Goal: Transaction & Acquisition: Purchase product/service

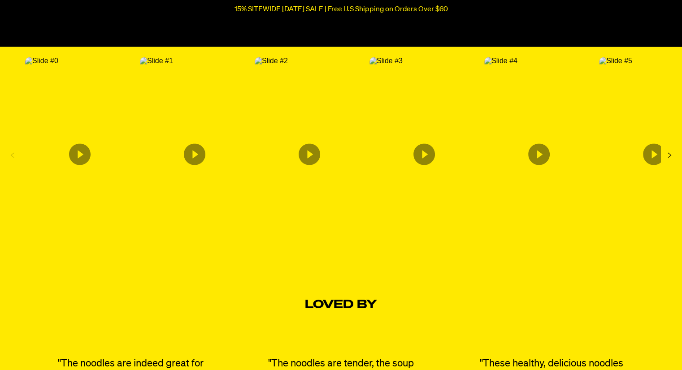
scroll to position [1610, 0]
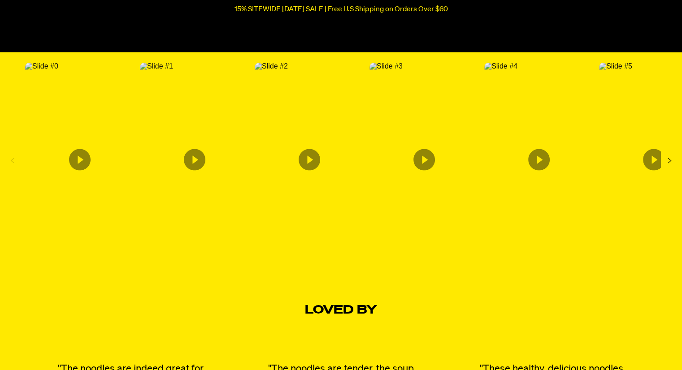
click at [313, 161] on icon "Content from Archive App" at bounding box center [310, 160] width 22 height 22
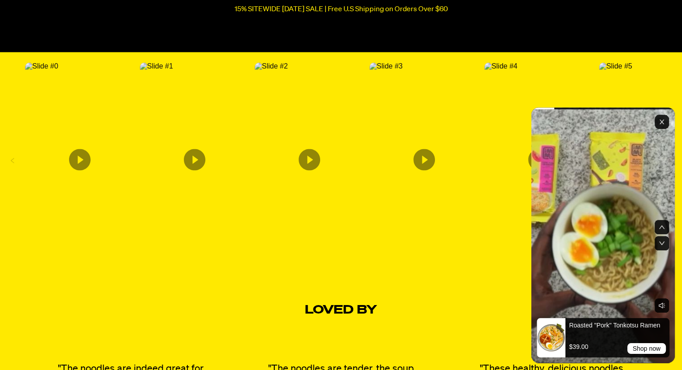
click at [504, 300] on section "Loved By "The noodles are indeed great for breakfast, but they also make for a …" at bounding box center [341, 375] width 682 height 217
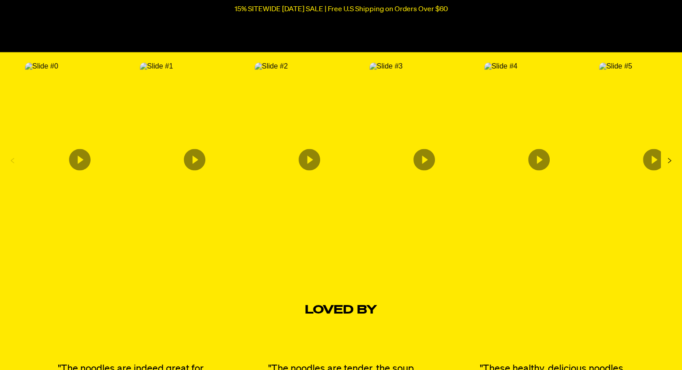
click at [317, 170] on icon "Content from Archive App" at bounding box center [310, 160] width 22 height 22
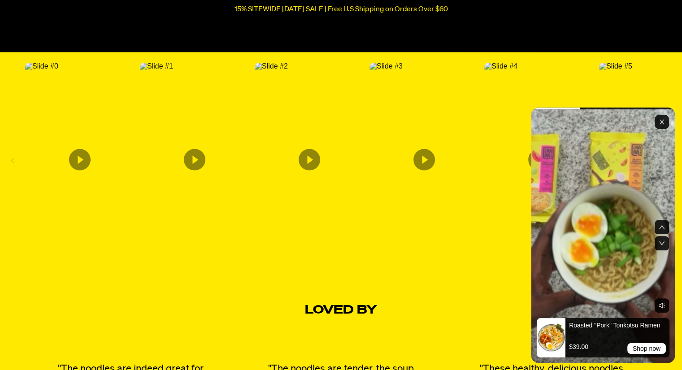
click at [663, 302] on rect "Toggle sound" at bounding box center [662, 306] width 14 height 14
click at [657, 305] on rect "Toggle sound" at bounding box center [662, 306] width 14 height 14
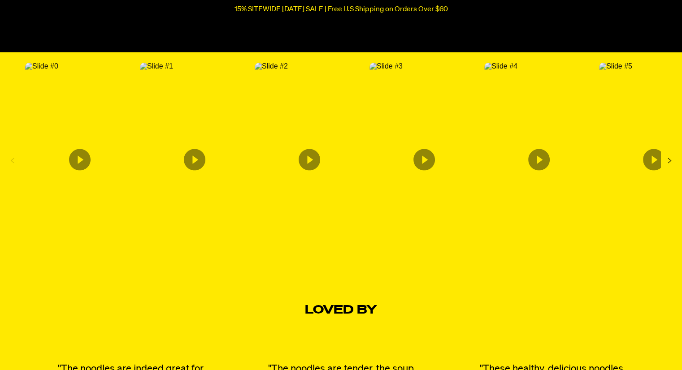
click at [508, 292] on section "Loved By "The noodles are indeed great for breakfast, but they also make for a …" at bounding box center [341, 375] width 682 height 217
click at [313, 162] on icon "Content from Archive App" at bounding box center [310, 160] width 22 height 22
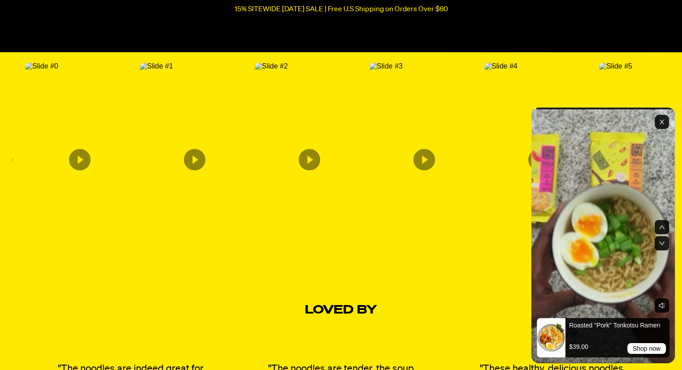
click at [658, 120] on rect "Exit" at bounding box center [662, 122] width 14 height 14
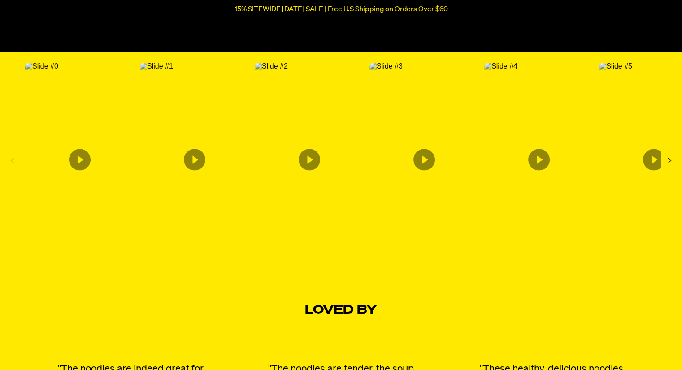
click at [669, 163] on icon "Next Slide" at bounding box center [669, 160] width 14 height 14
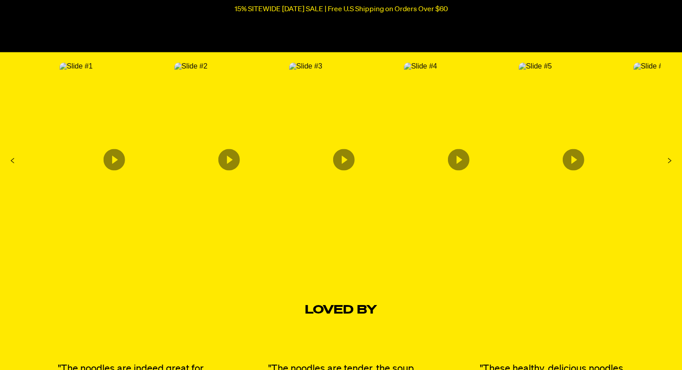
click at [669, 163] on icon "Next Slide" at bounding box center [669, 160] width 14 height 14
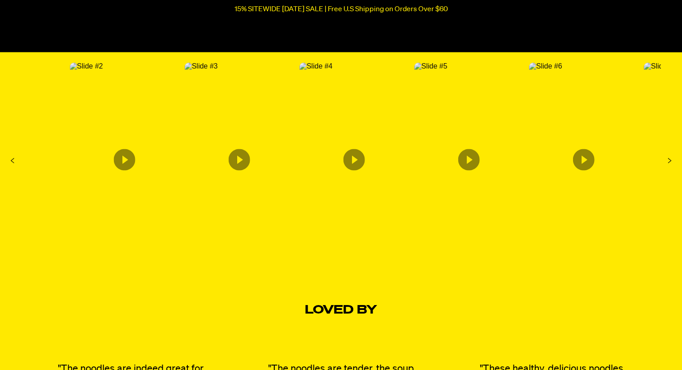
click at [669, 163] on icon "Next Slide" at bounding box center [669, 160] width 14 height 14
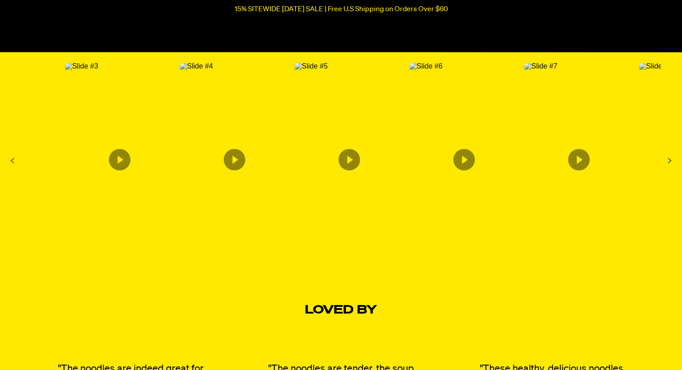
click at [669, 163] on icon "Next Slide" at bounding box center [669, 160] width 14 height 14
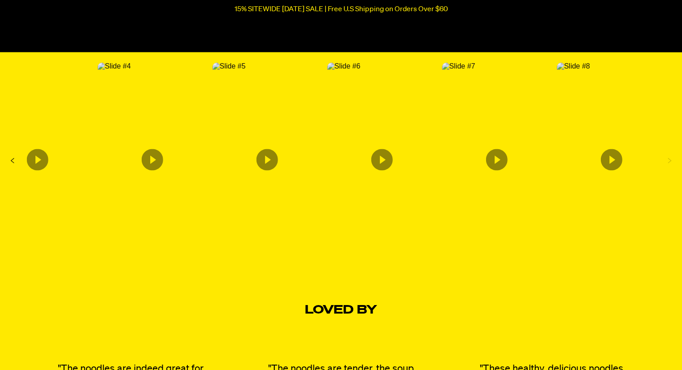
click at [669, 163] on icon "Next Slide" at bounding box center [669, 160] width 14 height 14
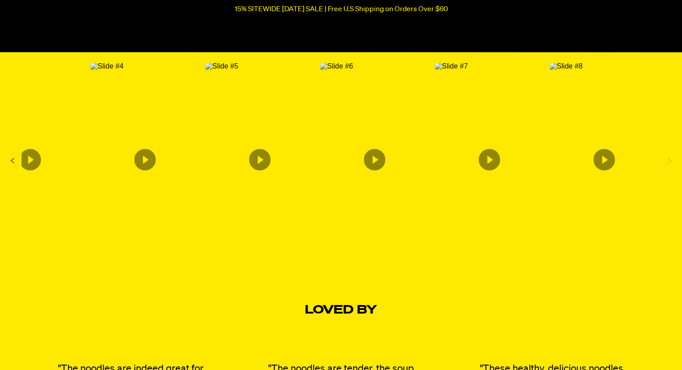
click at [669, 163] on icon "Next Slide" at bounding box center [669, 160] width 14 height 14
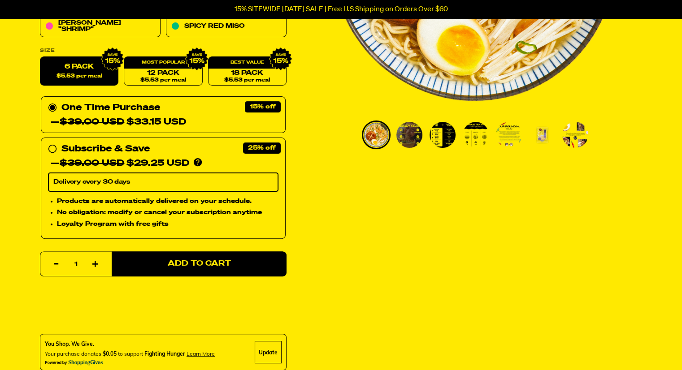
scroll to position [0, 0]
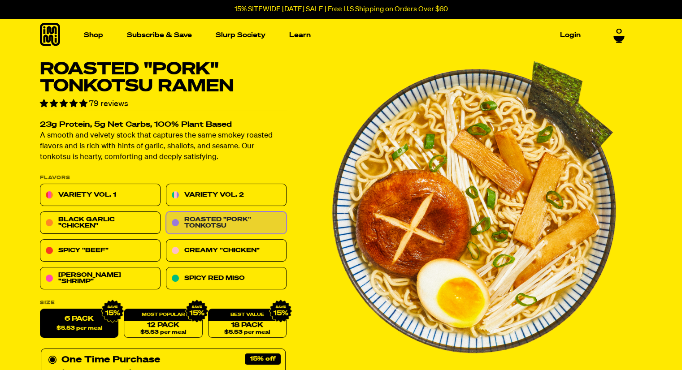
click at [190, 223] on link "Roasted "Pork" Tonkotsu" at bounding box center [226, 223] width 121 height 22
